Goal: Task Accomplishment & Management: Manage account settings

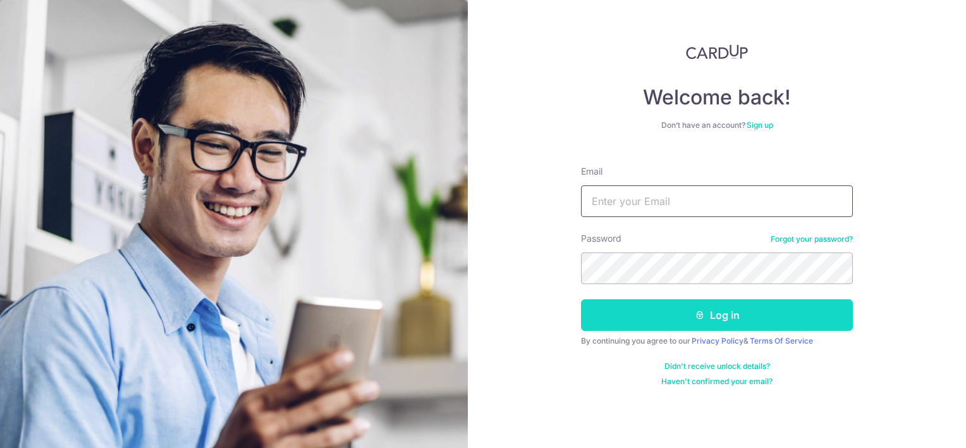
type input "[EMAIL_ADDRESS][DOMAIN_NAME]"
click at [695, 317] on icon "submit" at bounding box center [700, 315] width 10 height 10
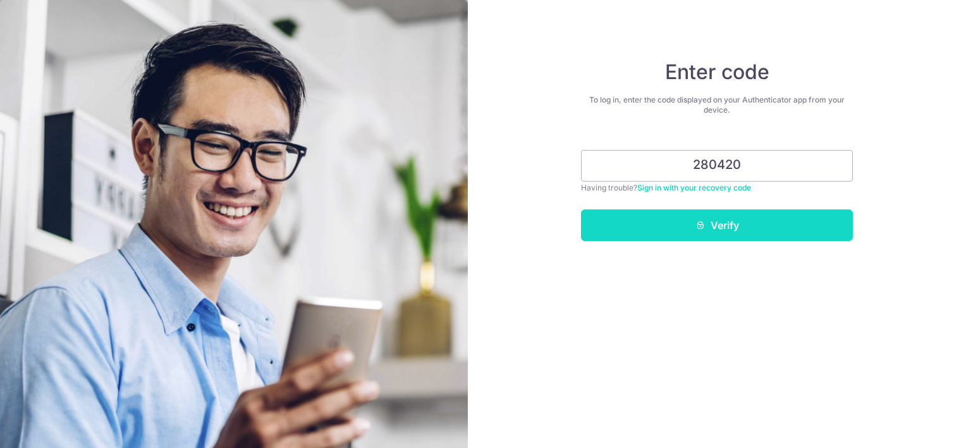
type input "280420"
click at [739, 229] on button "Verify" at bounding box center [717, 225] width 272 height 32
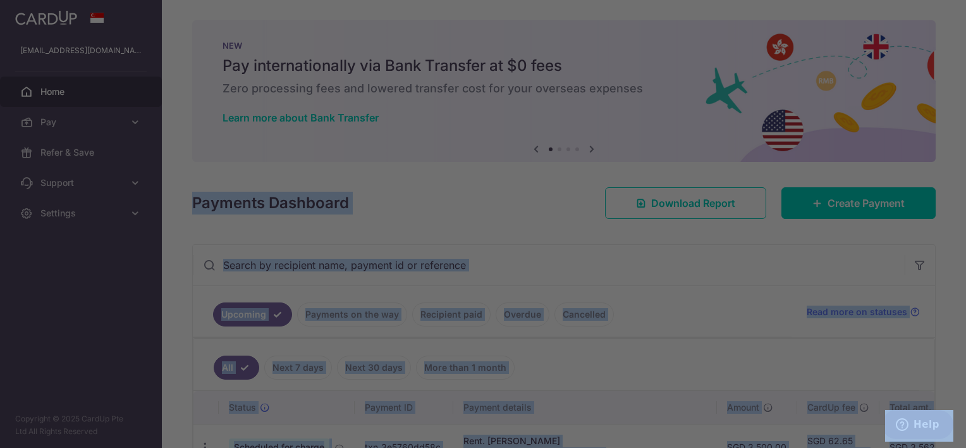
drag, startPoint x: 966, startPoint y: 132, endPoint x: 966, endPoint y: 154, distance: 22.1
click at [966, 154] on html "sufyan87@hotmail.com Home Pay Payments Recipients Cards Refer & Save Support FA…" at bounding box center [483, 224] width 966 height 448
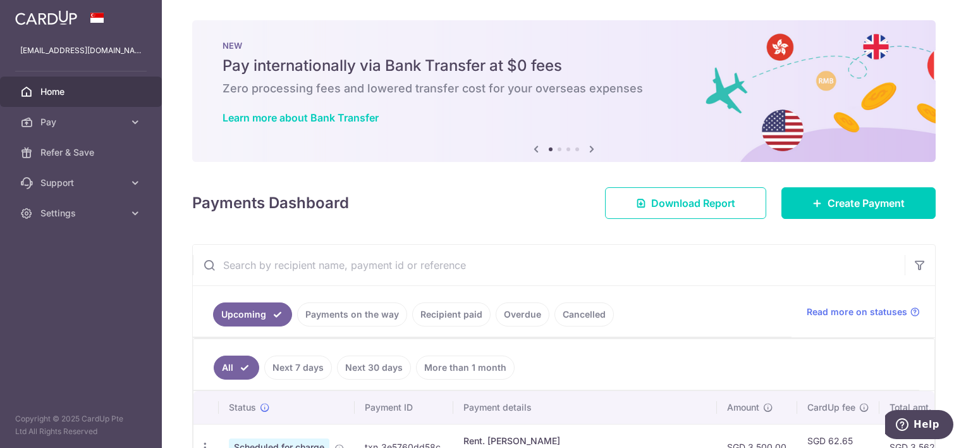
click at [944, 117] on div "× Pause Schedule Pause all future payments in this series Pause just this one p…" at bounding box center [564, 224] width 804 height 448
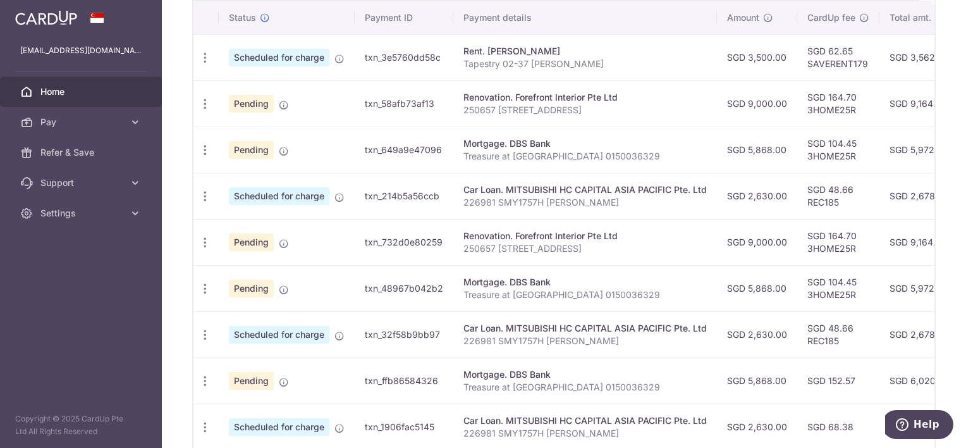
scroll to position [398, 0]
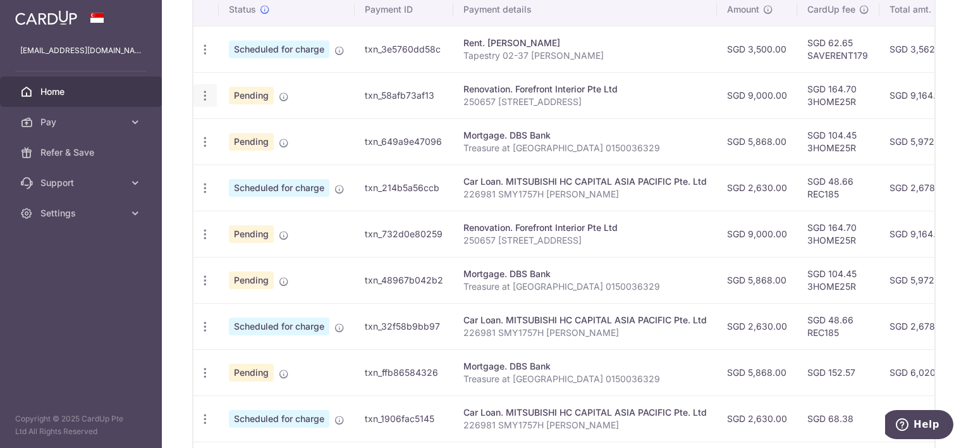
click at [206, 93] on icon "button" at bounding box center [205, 95] width 13 height 13
click at [255, 126] on span "Update payment" at bounding box center [273, 130] width 86 height 15
radio input "true"
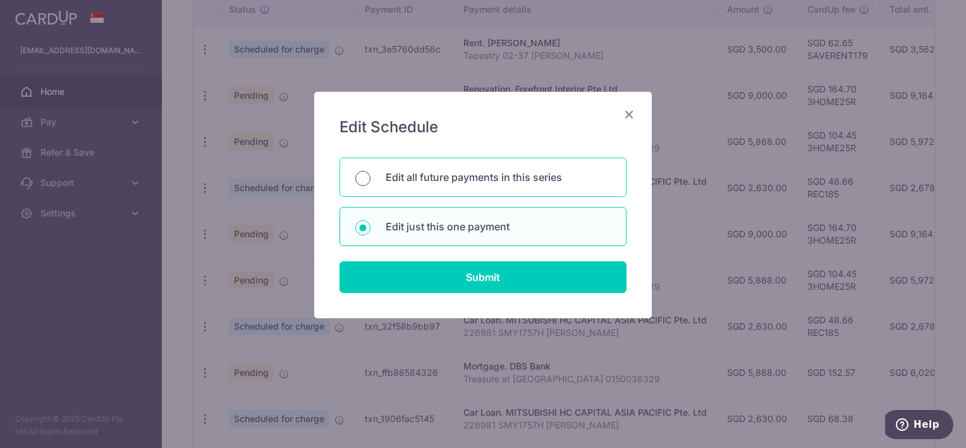
click at [357, 180] on input "Edit all future payments in this series" at bounding box center [362, 178] width 15 height 15
radio input "true"
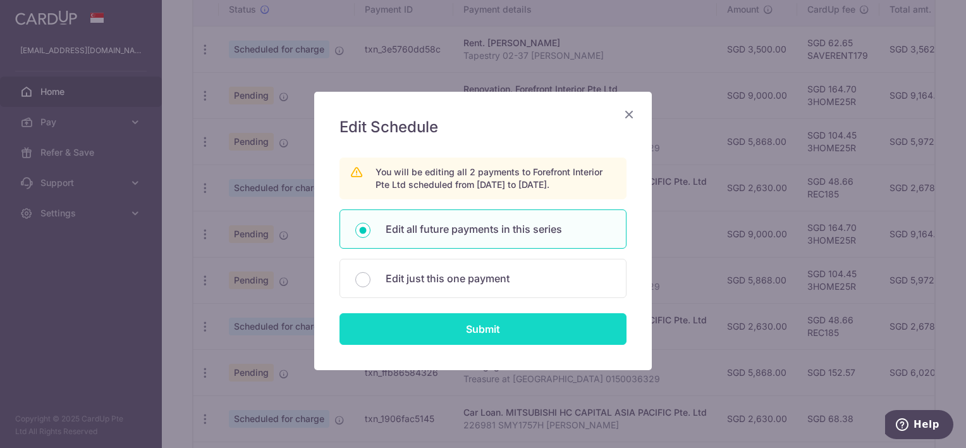
click at [498, 324] on input "Submit" at bounding box center [483, 329] width 287 height 32
radio input "true"
type input "9,000.00"
type input "250657 37 Tampines Lane 02-120"
type input "payment over 3 months"
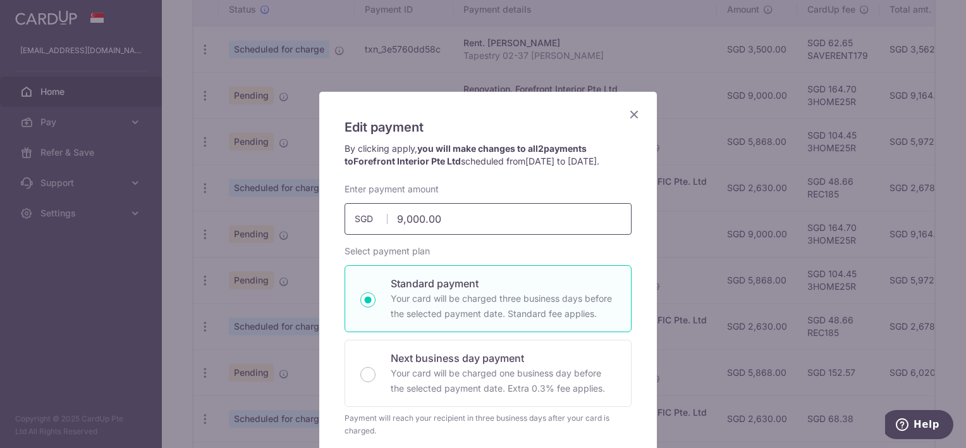
drag, startPoint x: 463, startPoint y: 211, endPoint x: 254, endPoint y: 219, distance: 208.8
click at [254, 219] on div "Edit payment By clicking apply, you will make changes to all 2 payments to Fore…" at bounding box center [483, 224] width 966 height 448
type input "10,000.00"
click at [433, 167] on div "By clicking apply, you will make changes to all 2 payments to Forefront Interio…" at bounding box center [488, 162] width 300 height 40
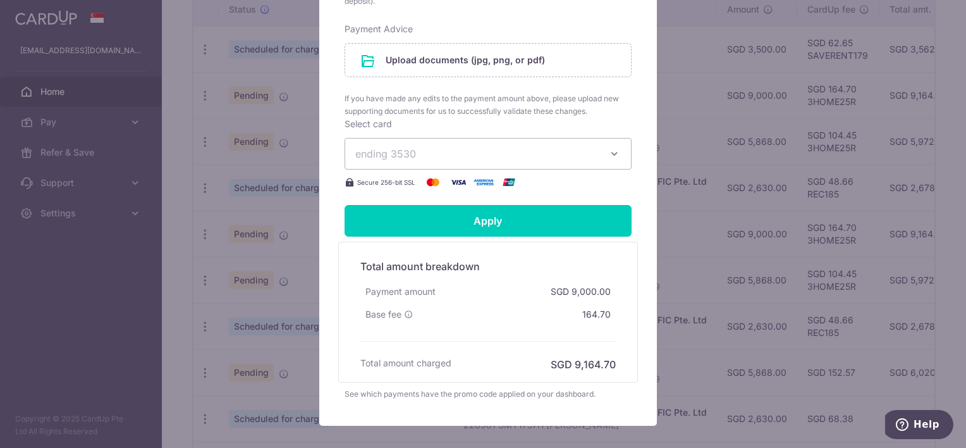
scroll to position [625, 0]
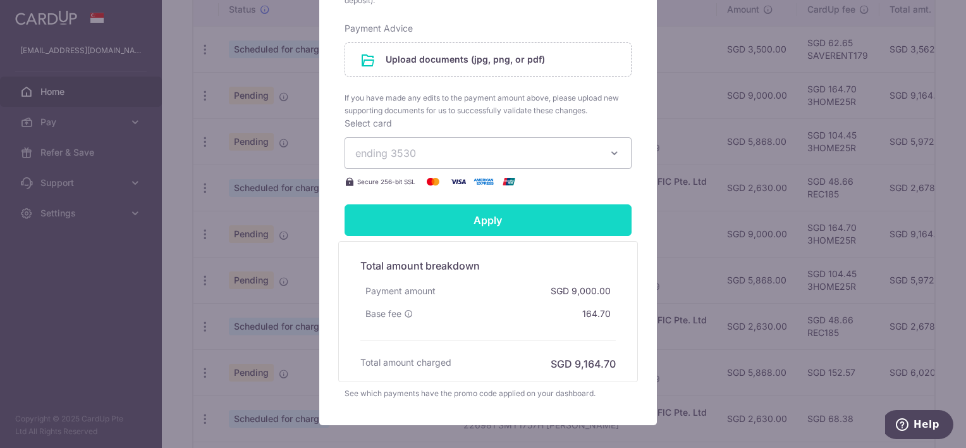
click at [476, 212] on input "Apply" at bounding box center [488, 220] width 287 height 32
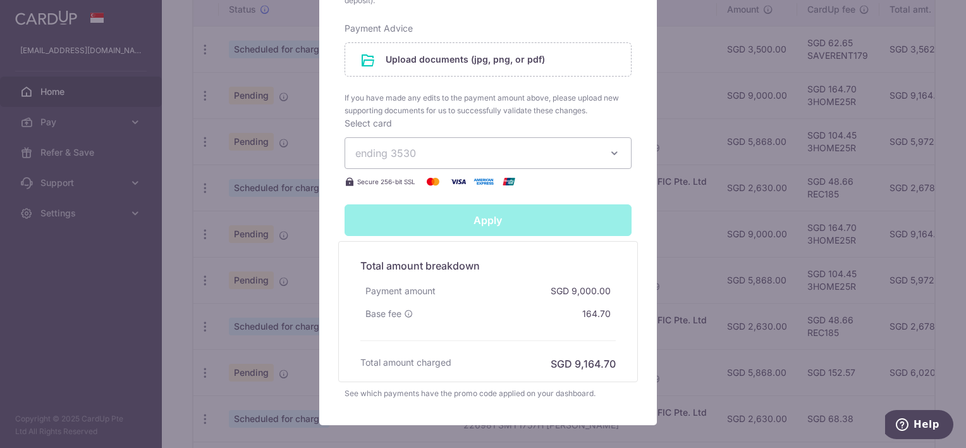
type input "Successfully Applied"
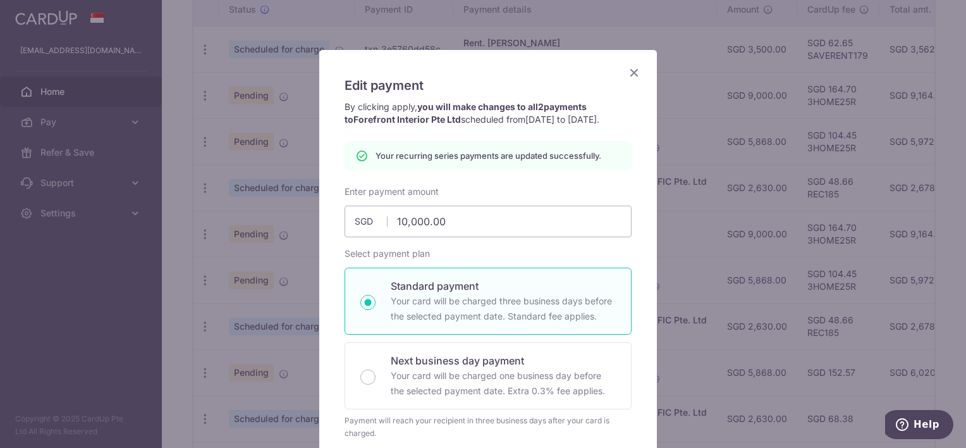
scroll to position [0, 0]
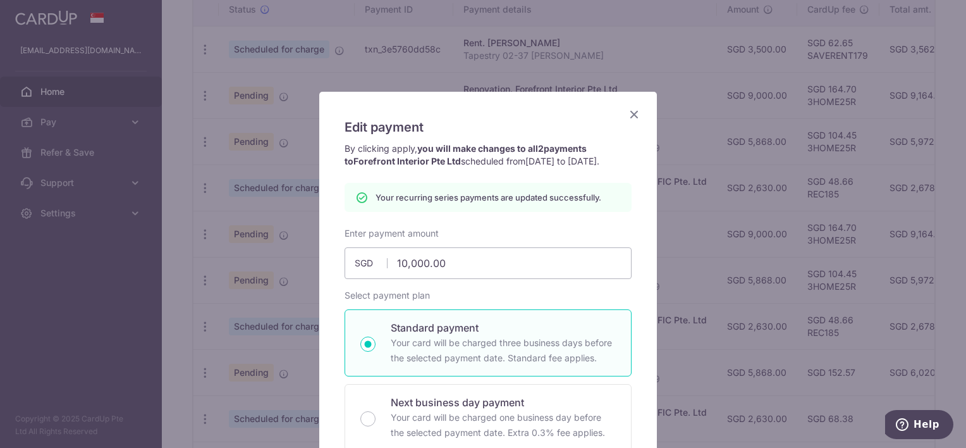
click at [630, 116] on icon "Close" at bounding box center [634, 114] width 15 height 16
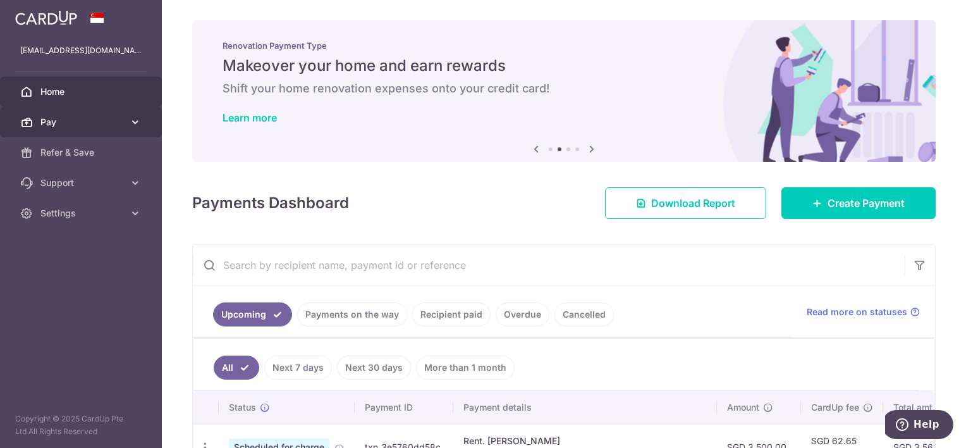
click at [109, 124] on span "Pay" at bounding box center [81, 122] width 83 height 13
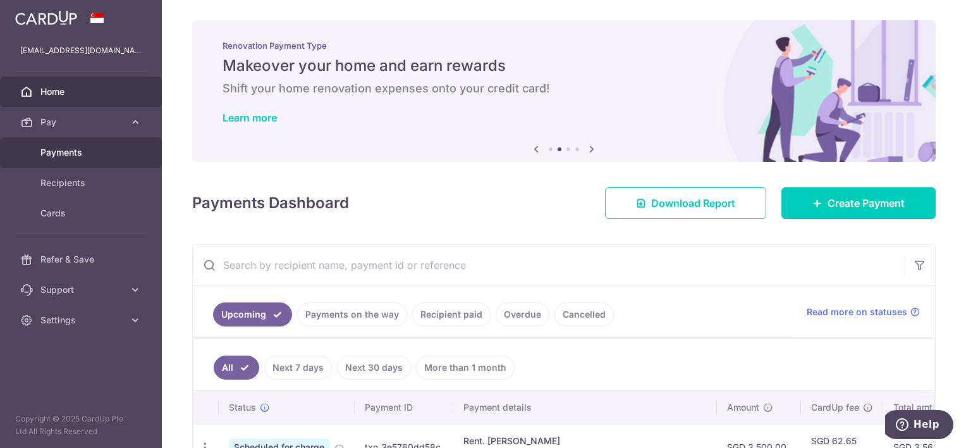
click at [89, 152] on span "Payments" at bounding box center [81, 152] width 83 height 13
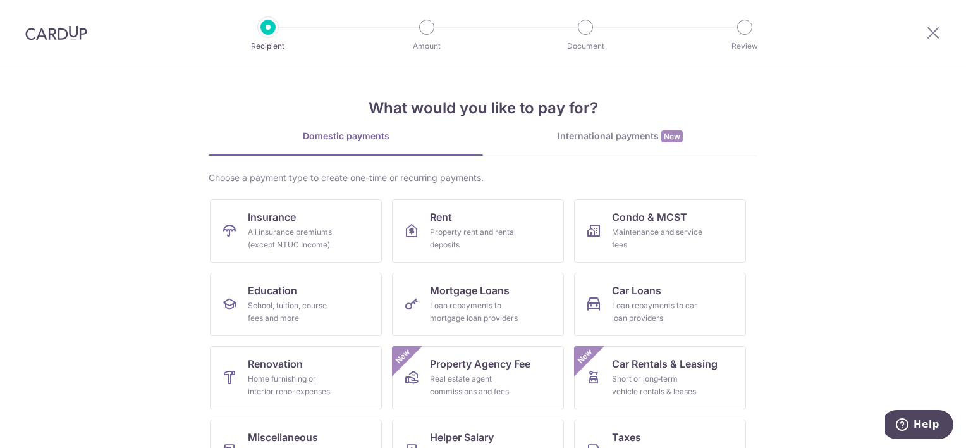
click at [619, 140] on div "International payments New" at bounding box center [620, 136] width 274 height 13
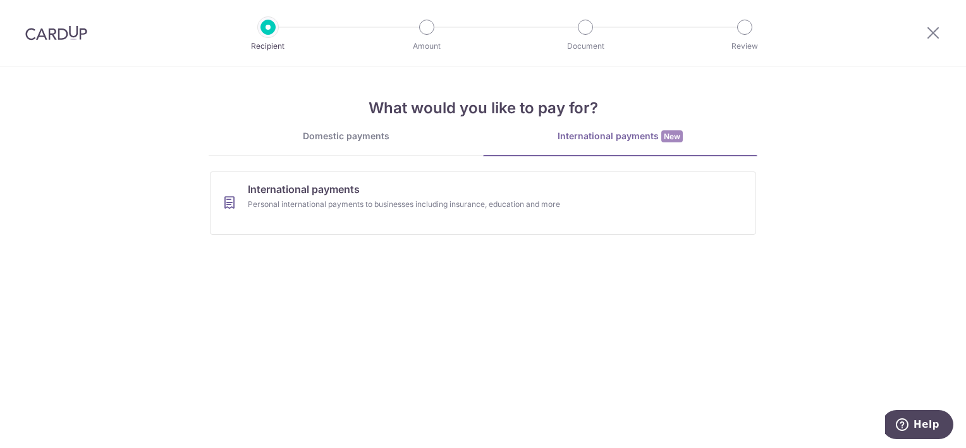
click at [354, 132] on div "Domestic payments" at bounding box center [346, 136] width 274 height 13
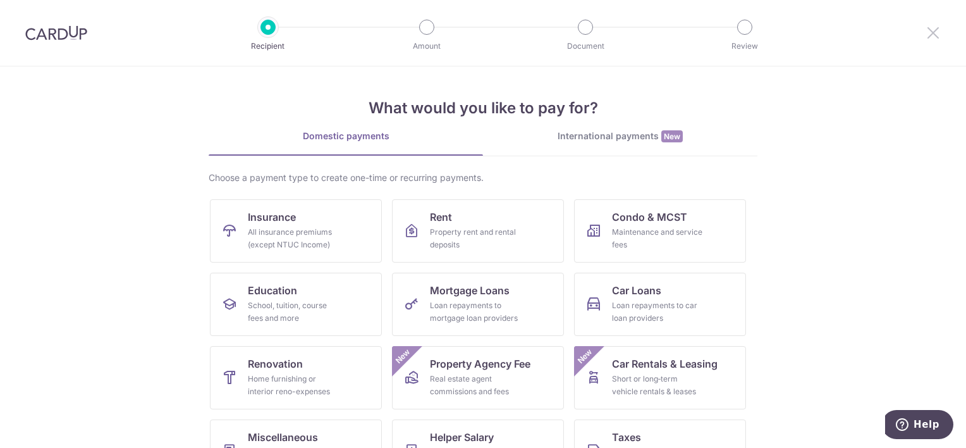
click at [932, 28] on icon at bounding box center [933, 33] width 15 height 16
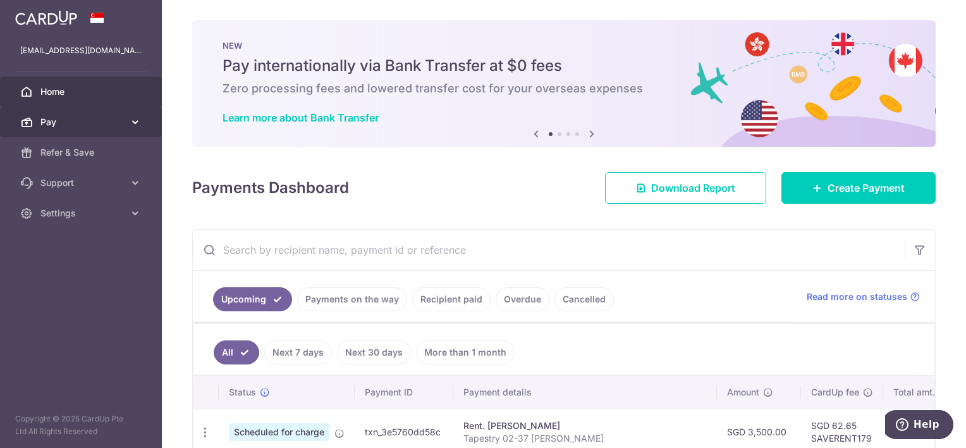
click at [102, 131] on link "Pay" at bounding box center [81, 122] width 162 height 30
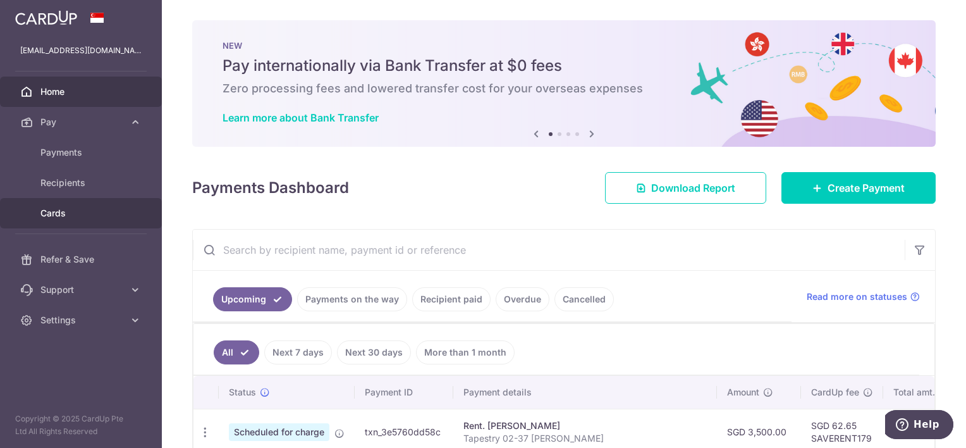
click at [91, 205] on link "Cards" at bounding box center [81, 213] width 162 height 30
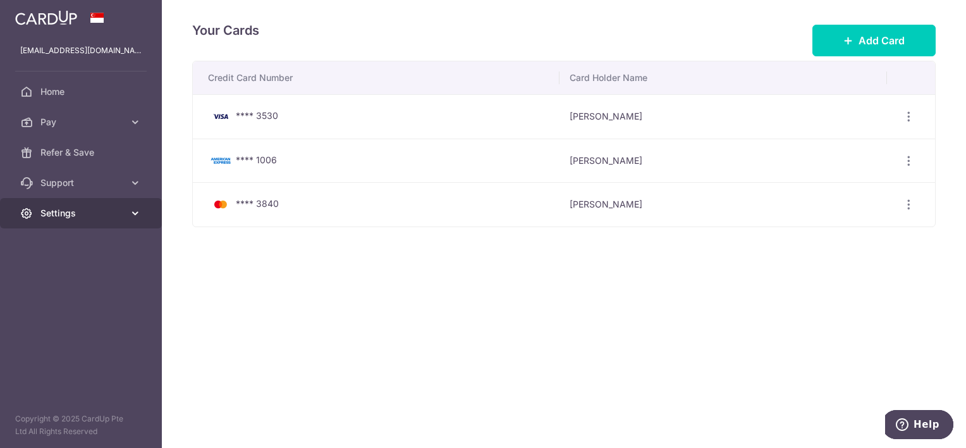
click at [111, 216] on span "Settings" at bounding box center [81, 213] width 83 height 13
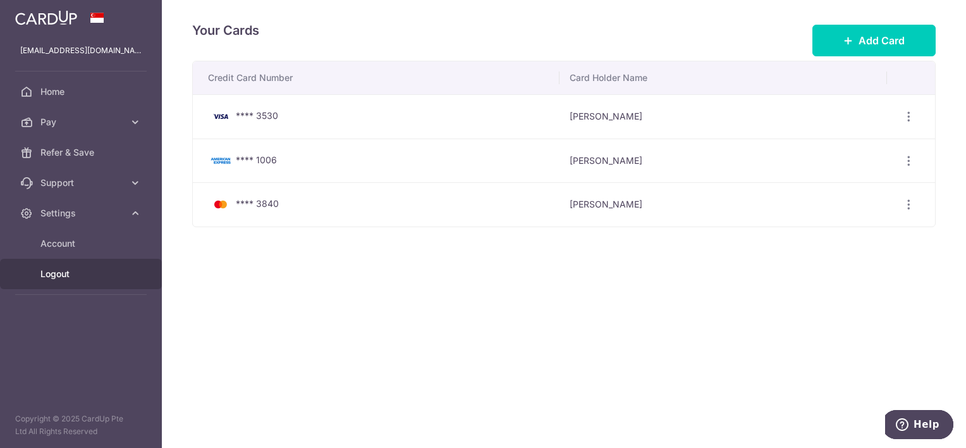
click at [101, 276] on span "Logout" at bounding box center [81, 274] width 83 height 13
